Goal: Transaction & Acquisition: Download file/media

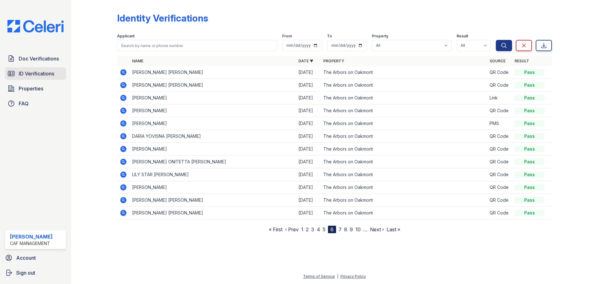
click at [34, 71] on span "ID Verifications" at bounding box center [37, 73] width 36 height 7
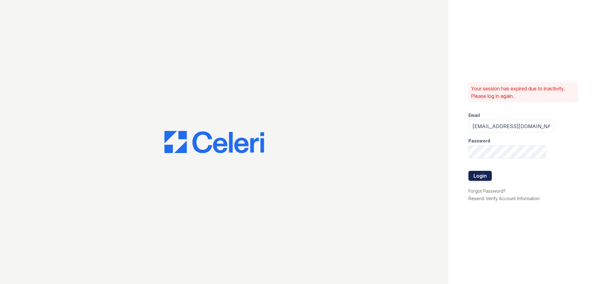
click at [479, 176] on button "Login" at bounding box center [480, 176] width 23 height 10
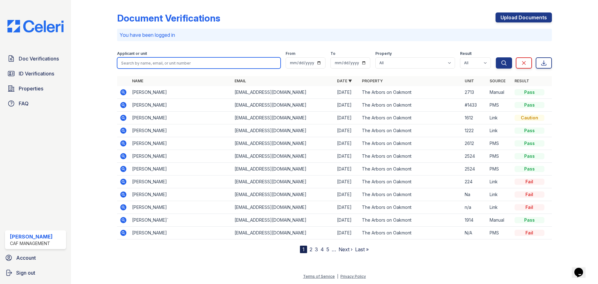
click at [165, 62] on input "search" at bounding box center [199, 62] width 164 height 11
type input "[PERSON_NAME]"
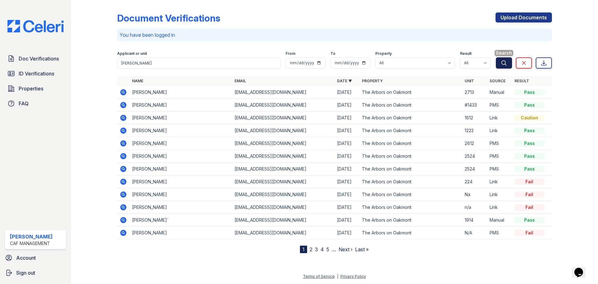
click at [505, 63] on icon "submit" at bounding box center [504, 63] width 6 height 6
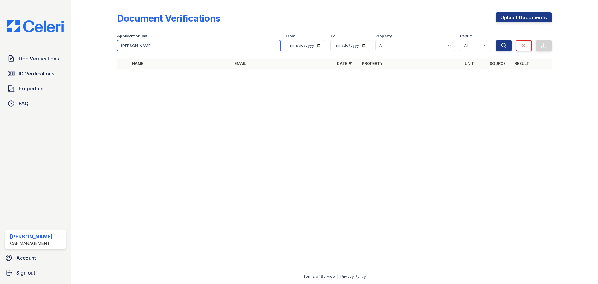
click at [149, 44] on input "[PERSON_NAME]" at bounding box center [199, 45] width 164 height 11
type input "J"
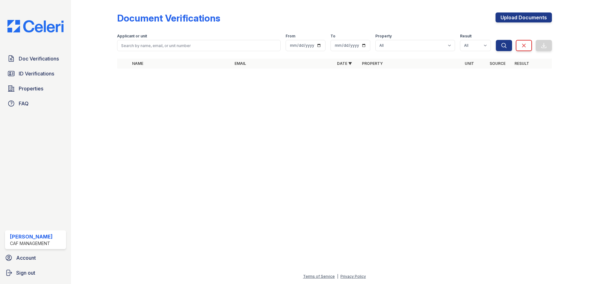
click at [422, 160] on div at bounding box center [334, 179] width 507 height 188
click at [29, 60] on span "Doc Verifications" at bounding box center [39, 58] width 40 height 7
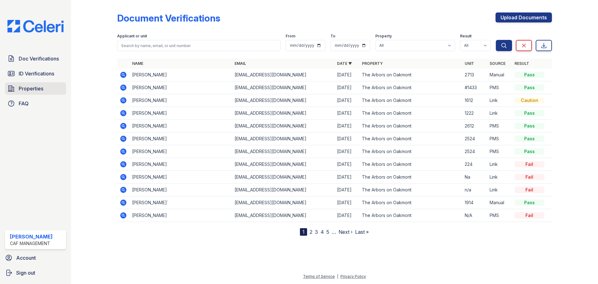
click at [22, 90] on span "Properties" at bounding box center [31, 88] width 25 height 7
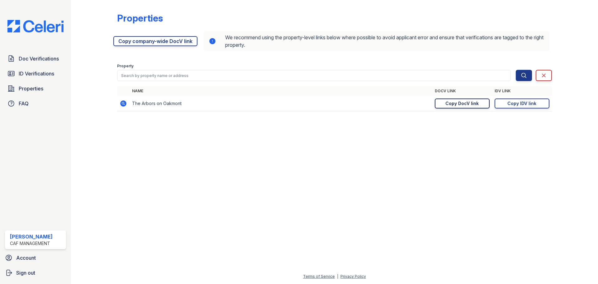
click at [451, 104] on div "Copy DocV link" at bounding box center [462, 103] width 33 height 6
click at [53, 60] on span "Doc Verifications" at bounding box center [39, 58] width 40 height 7
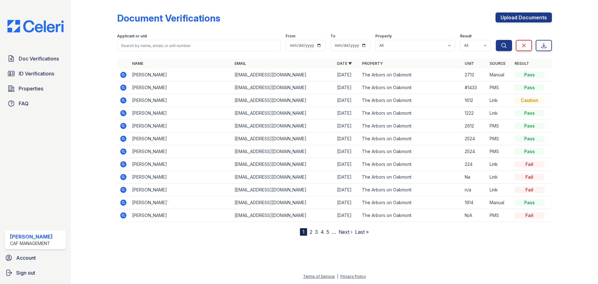
click at [124, 75] on icon at bounding box center [123, 75] width 6 height 6
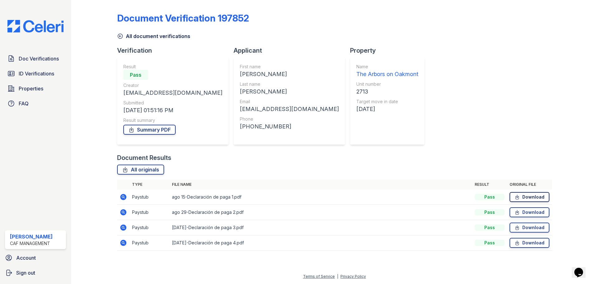
click at [537, 198] on link "Download" at bounding box center [530, 197] width 40 height 10
click at [530, 196] on link "Download" at bounding box center [530, 197] width 40 height 10
click at [530, 213] on link "Download" at bounding box center [530, 212] width 40 height 10
click at [534, 227] on link "Download" at bounding box center [530, 228] width 40 height 10
click at [528, 244] on link "Download" at bounding box center [530, 243] width 40 height 10
